Goal: Task Accomplishment & Management: Use online tool/utility

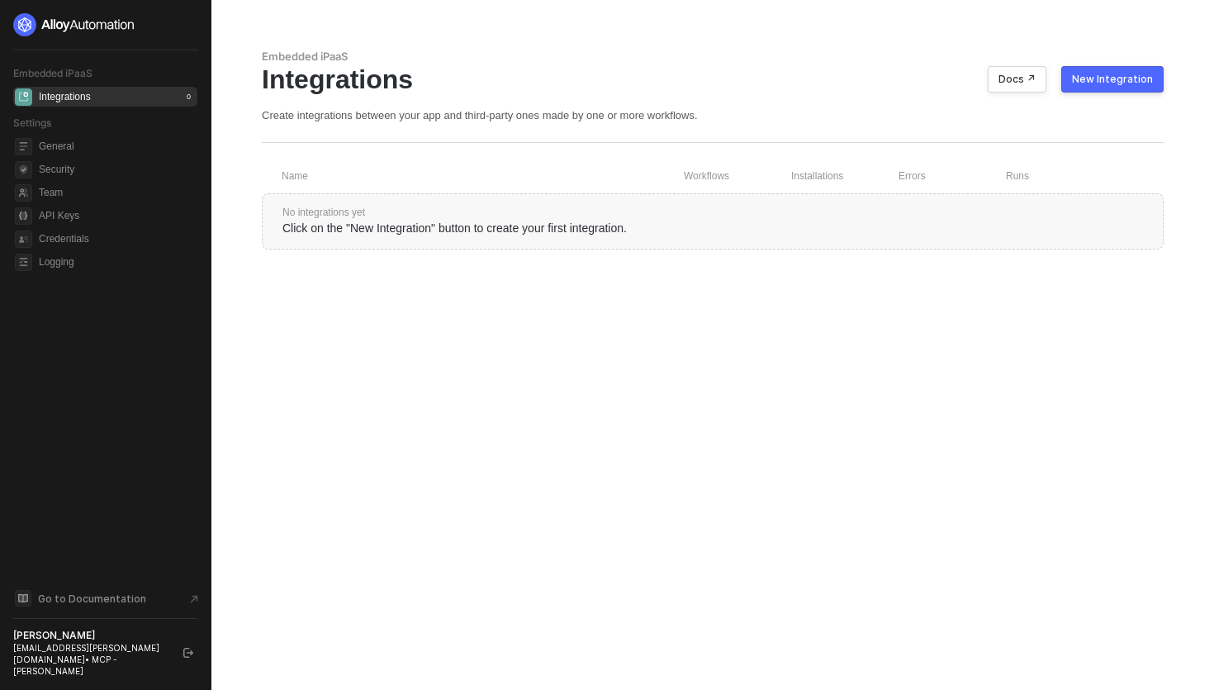
click at [27, 24] on img at bounding box center [74, 24] width 122 height 23
click at [1081, 84] on div "New Integration" at bounding box center [1112, 79] width 81 height 13
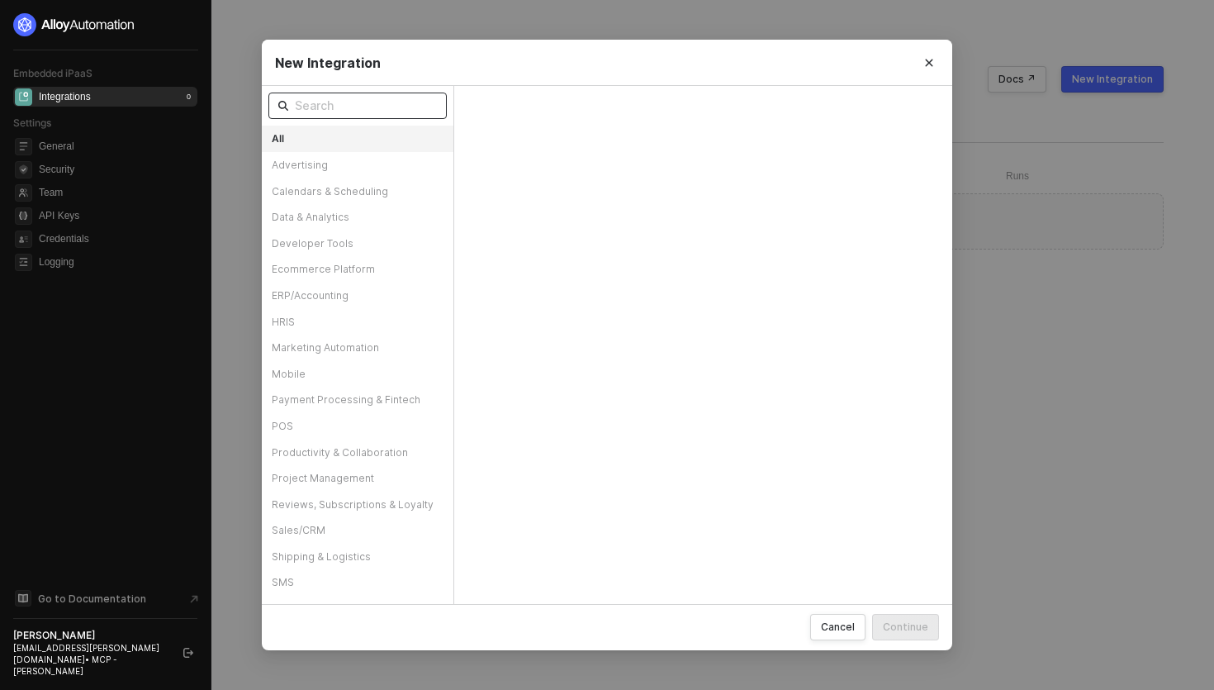
click at [322, 109] on input "text" at bounding box center [366, 106] width 142 height 18
type input "r"
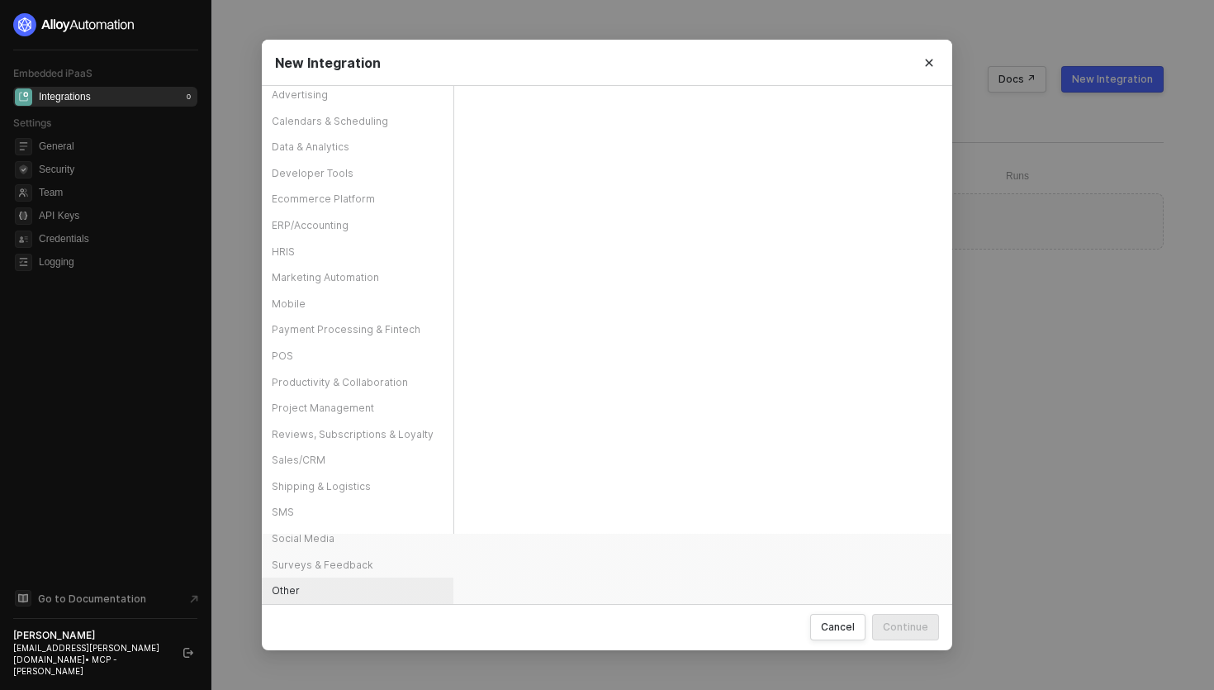
click at [292, 590] on div "Other" at bounding box center [358, 590] width 192 height 26
click at [216, 128] on div "New Integration All Advertising Calendars & Scheduling Data & Analytics Develop…" at bounding box center [607, 345] width 1214 height 690
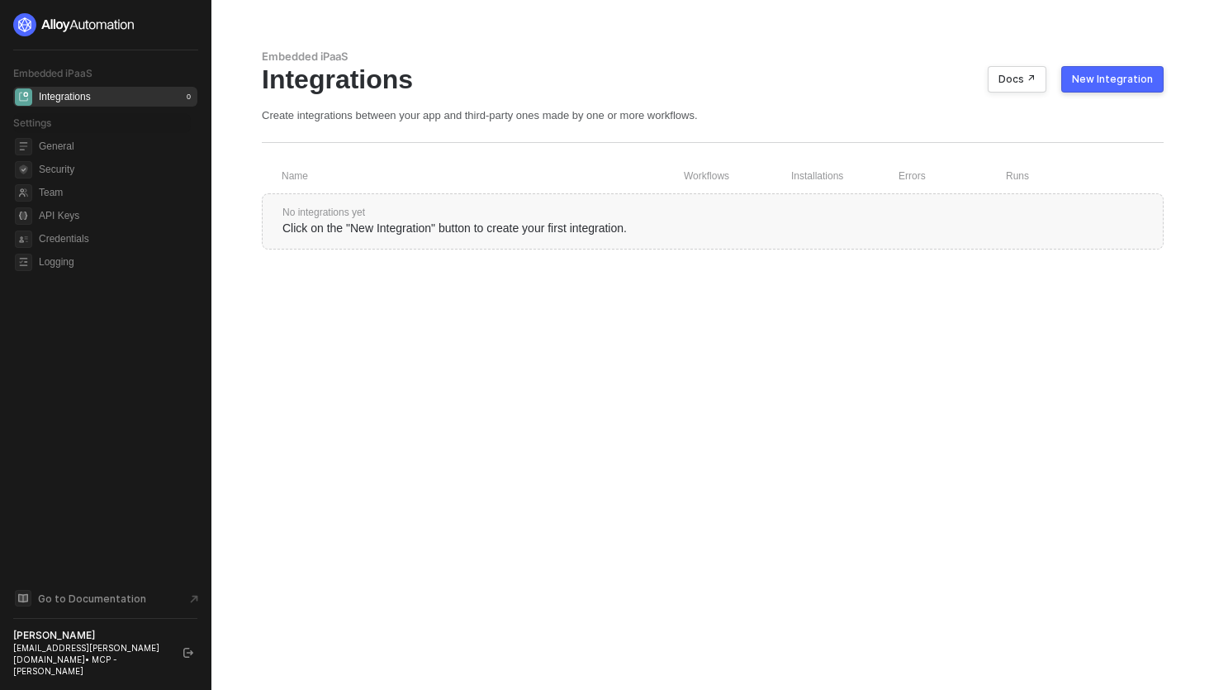
click at [112, 132] on div "Settings" at bounding box center [102, 123] width 178 height 20
click at [71, 152] on span "General" at bounding box center [116, 146] width 155 height 20
